Goal: Information Seeking & Learning: Learn about a topic

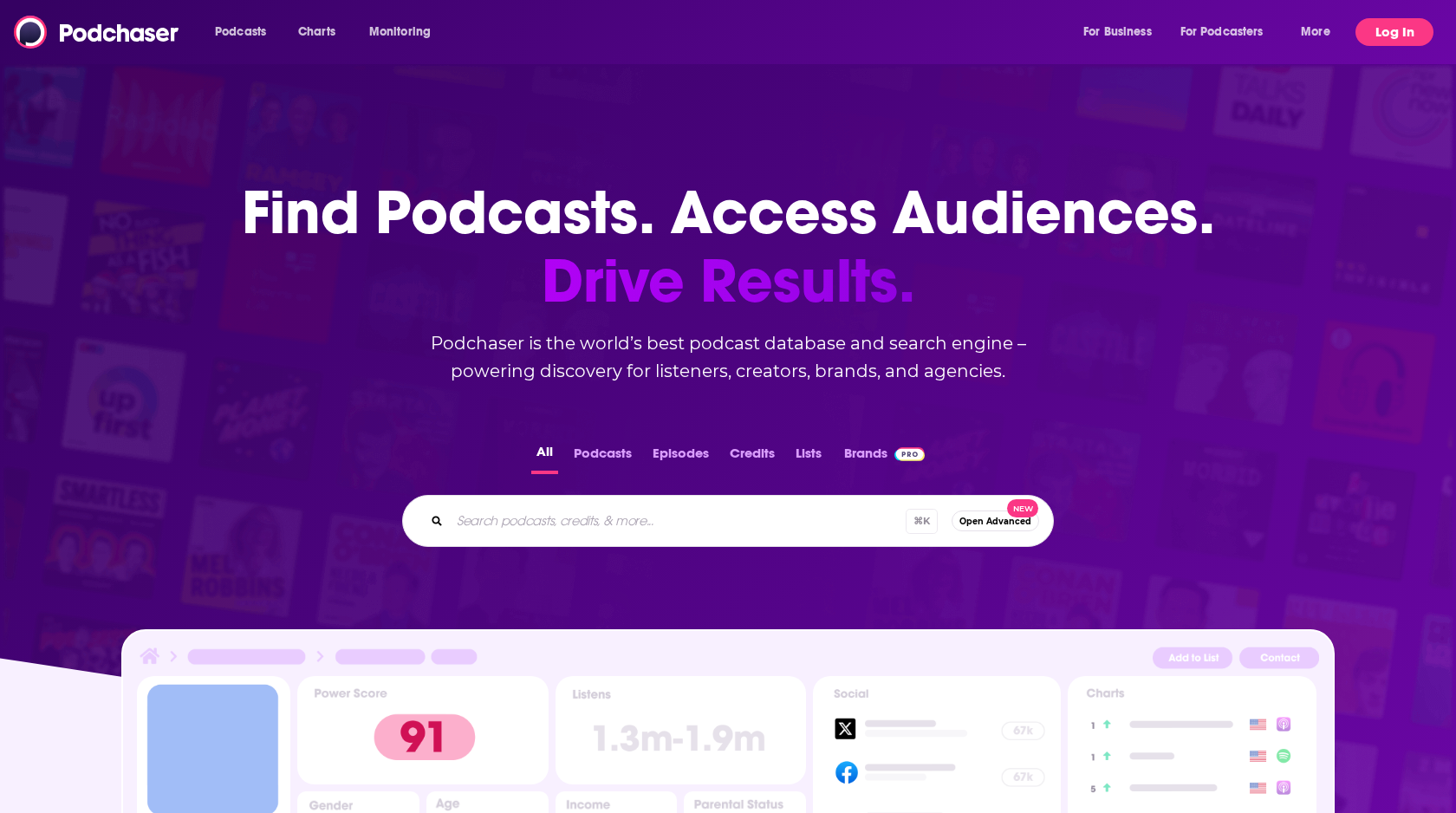
click at [1404, 35] on button "Log In" at bounding box center [1394, 32] width 78 height 27
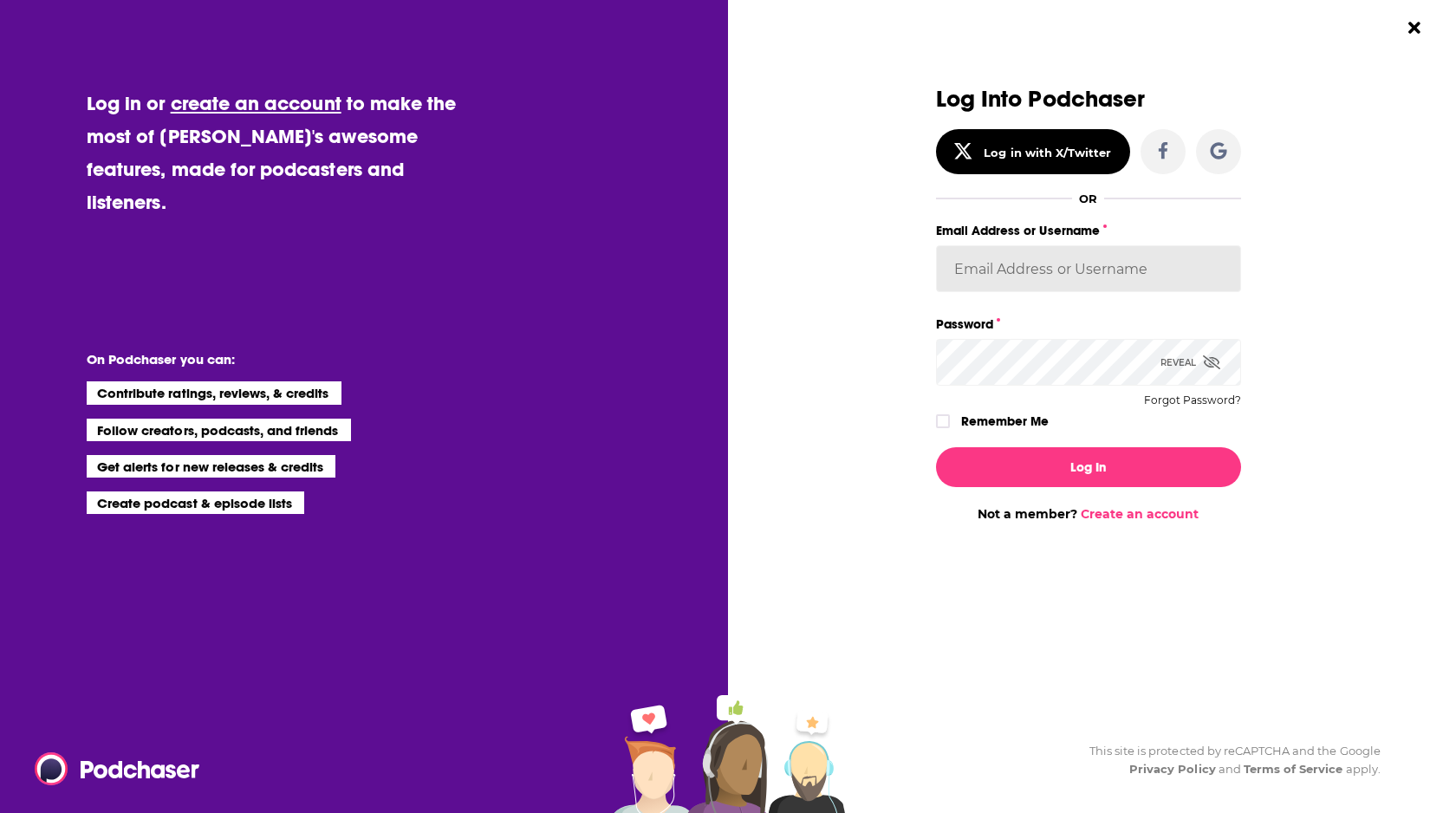
type input "[EMAIL_ADDRESS][DOMAIN_NAME]"
click at [1051, 486] on div "Log In Not a member? Create an account" at bounding box center [1088, 477] width 305 height 89
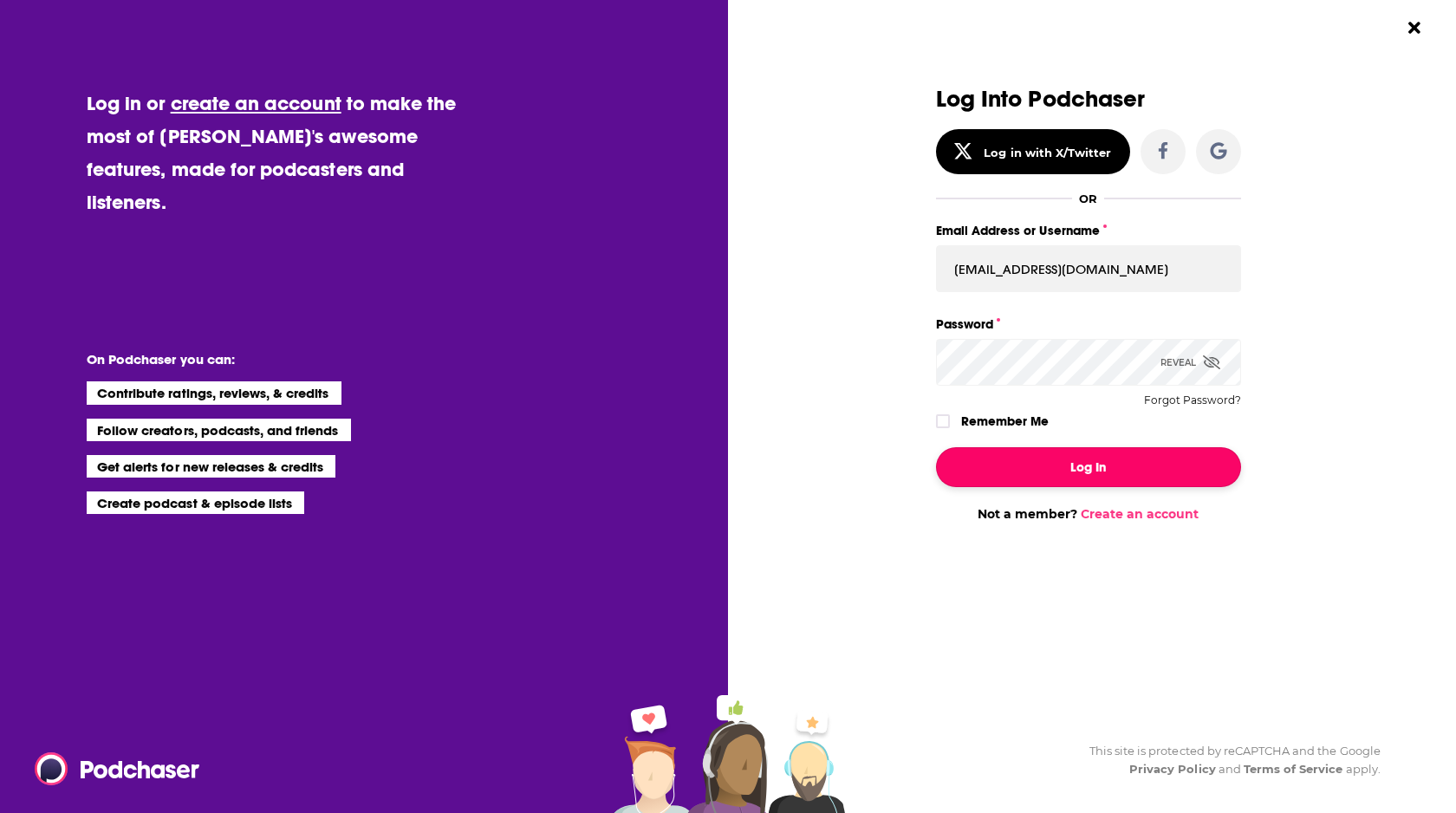
click at [1052, 469] on button "Log In" at bounding box center [1088, 467] width 305 height 40
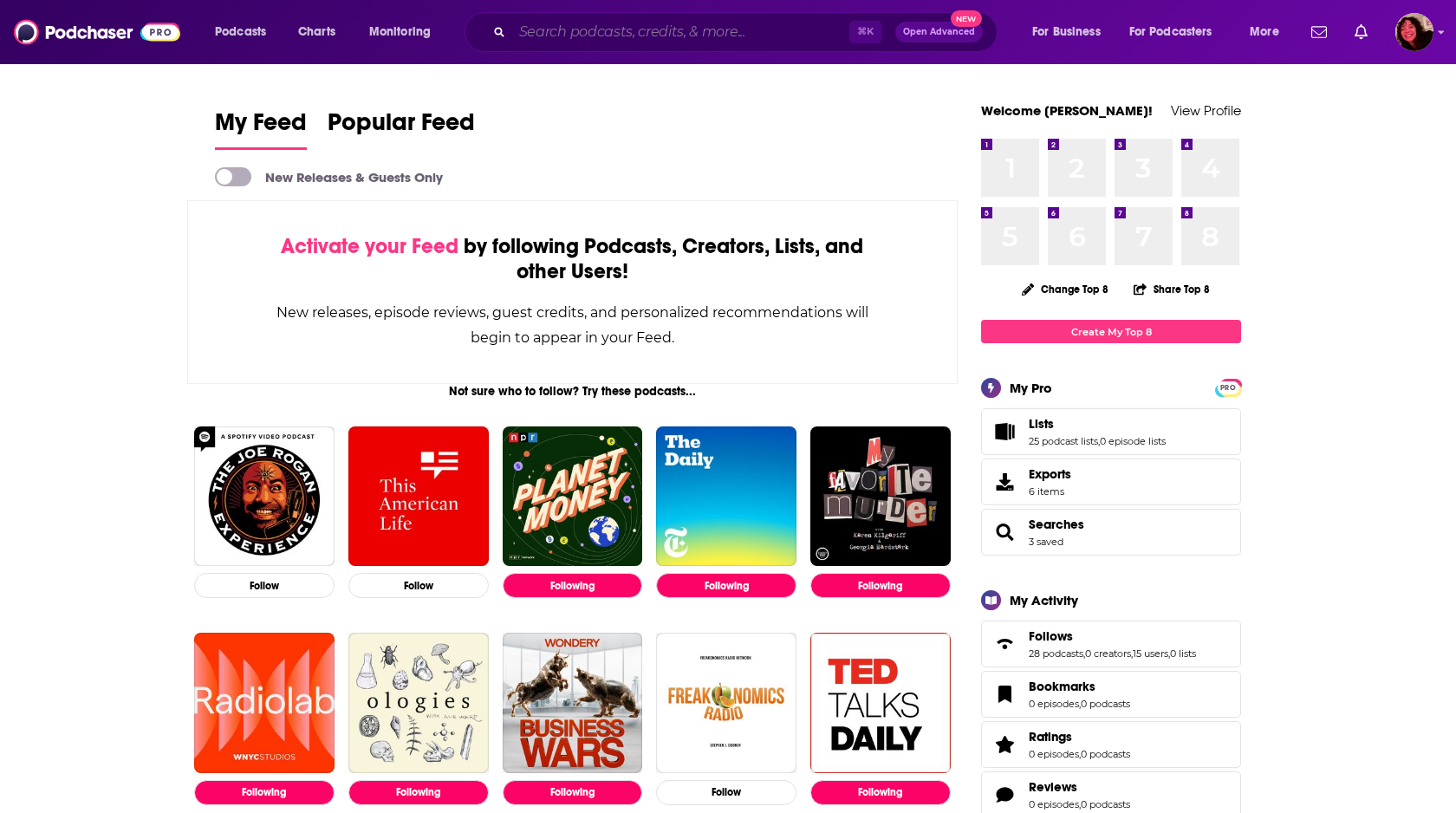
click at [716, 37] on input "Search podcasts, credits, & more..." at bounding box center [680, 32] width 337 height 27
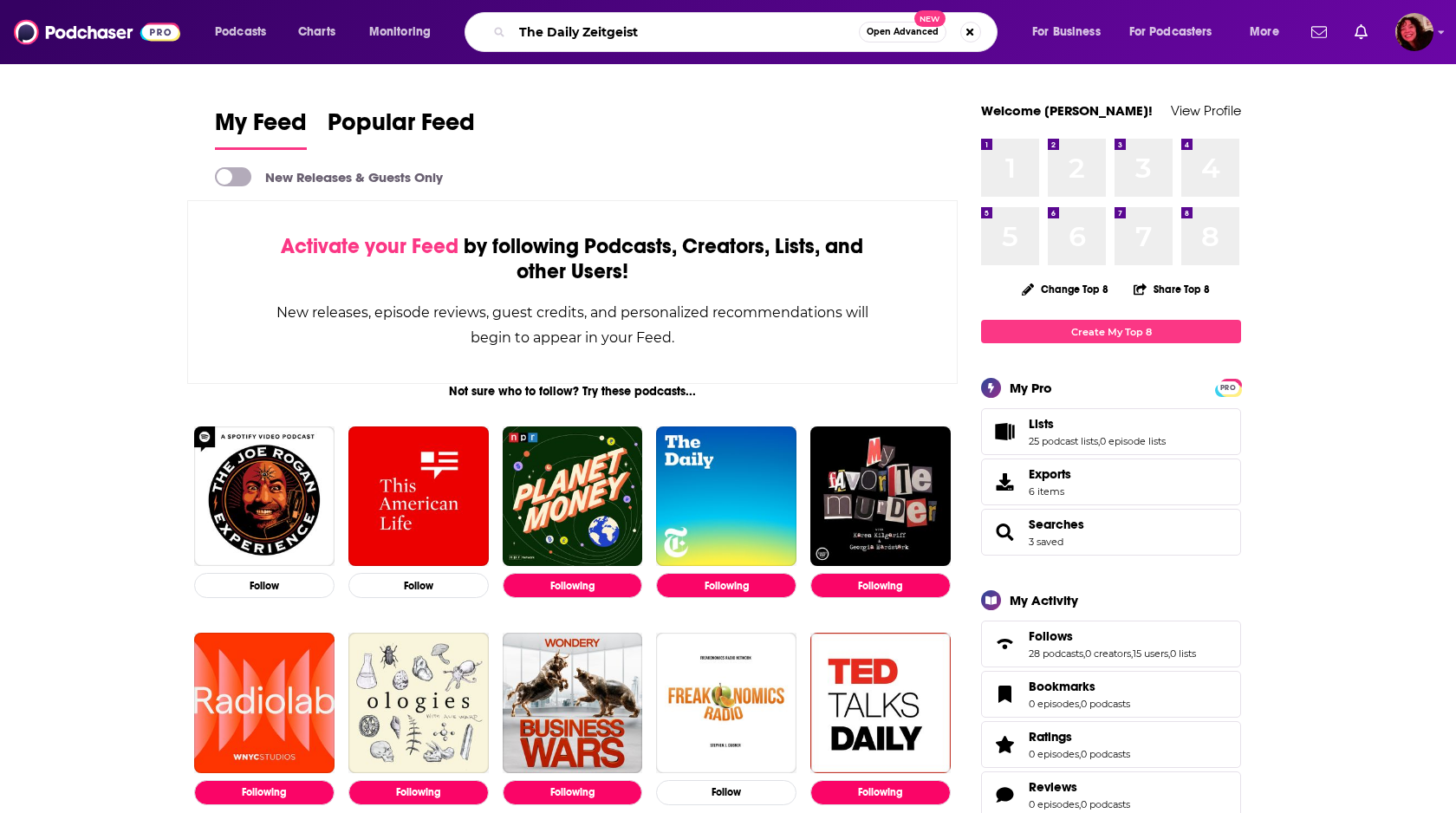
type input "The Daily Zeitgeist"
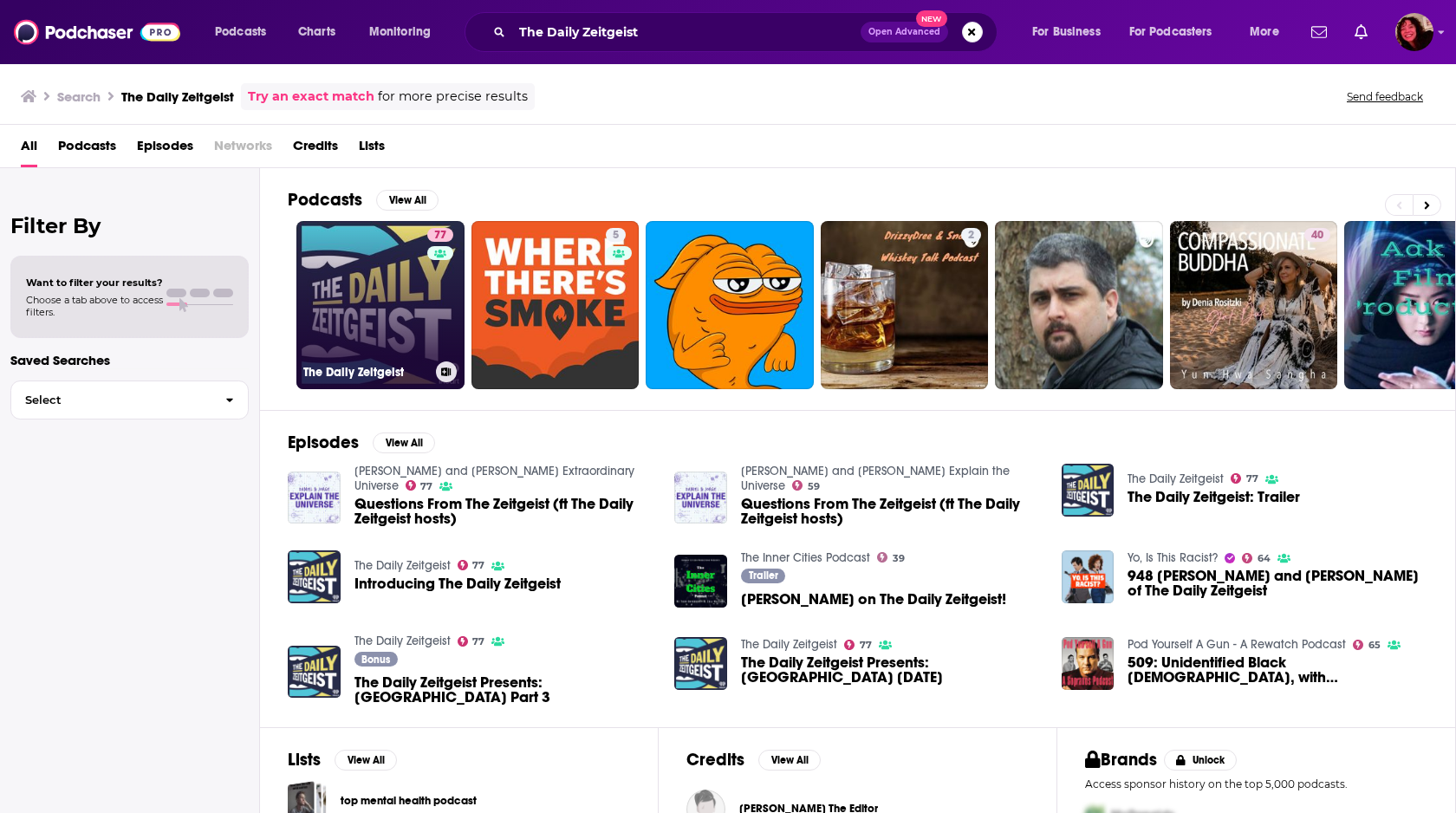
click at [371, 280] on link "77 The Daily Zeitgeist" at bounding box center [381, 306] width 168 height 168
